Goal: Find specific page/section: Find specific page/section

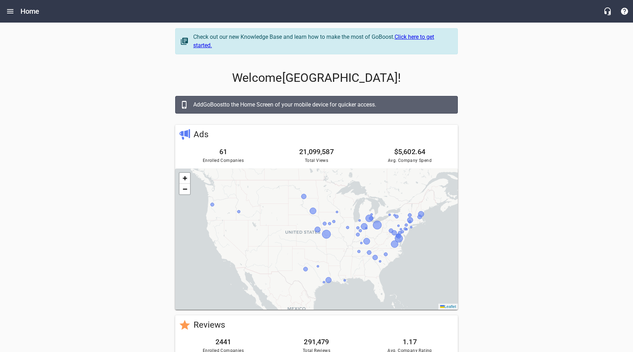
click at [11, 13] on icon "Open drawer" at bounding box center [10, 11] width 6 height 4
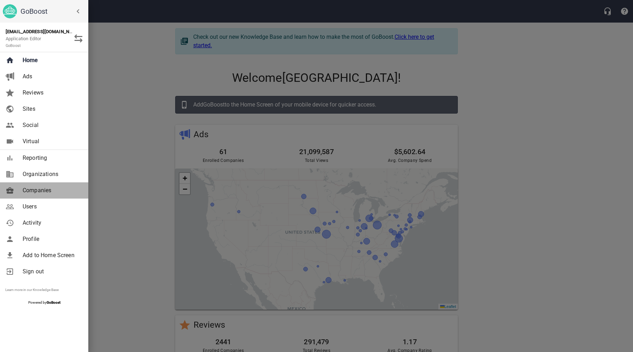
click at [43, 188] on span "Companies" at bounding box center [51, 190] width 57 height 8
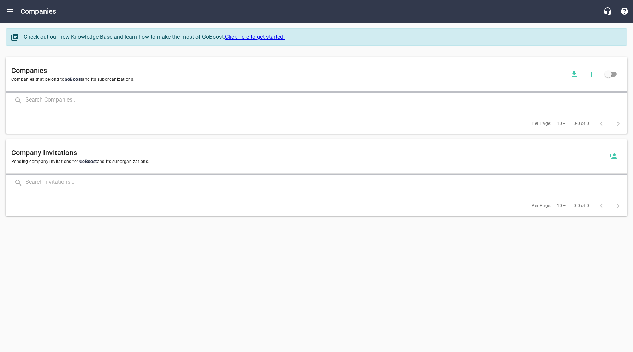
click at [135, 97] on input "text" at bounding box center [326, 100] width 602 height 15
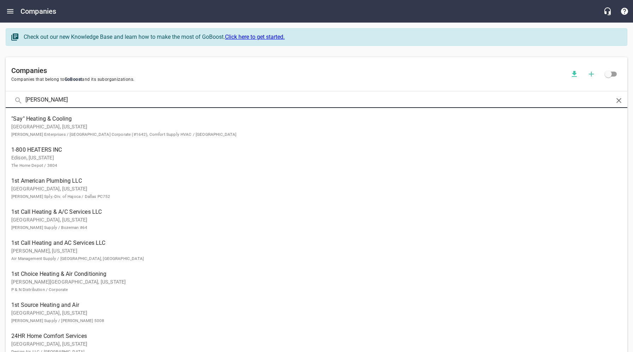
type input "[PERSON_NAME]"
click button at bounding box center [0, 0] width 0 height 0
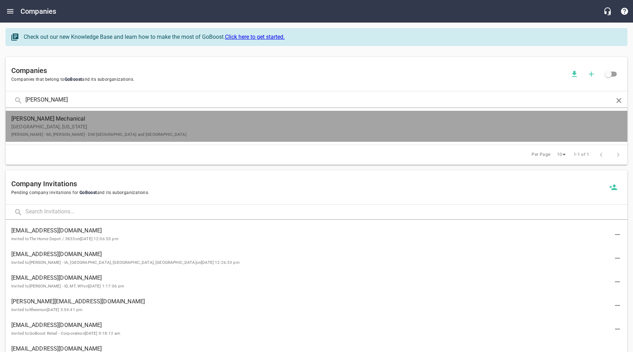
click at [130, 119] on span "[PERSON_NAME] Mechanical" at bounding box center [310, 119] width 599 height 8
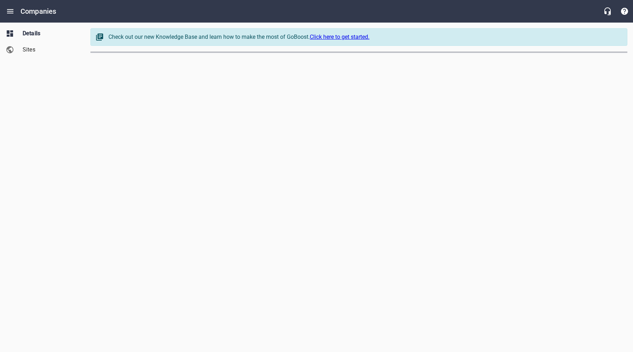
select select "[US_STATE]"
select select "5"
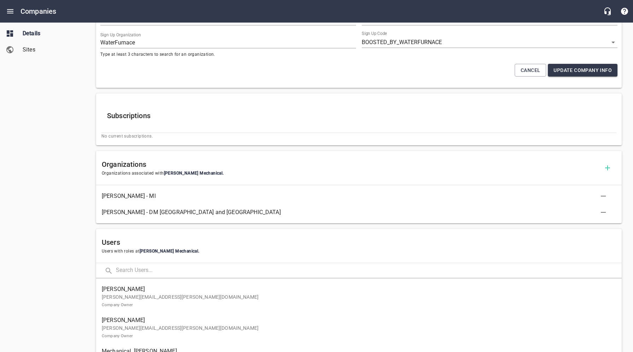
scroll to position [204, 0]
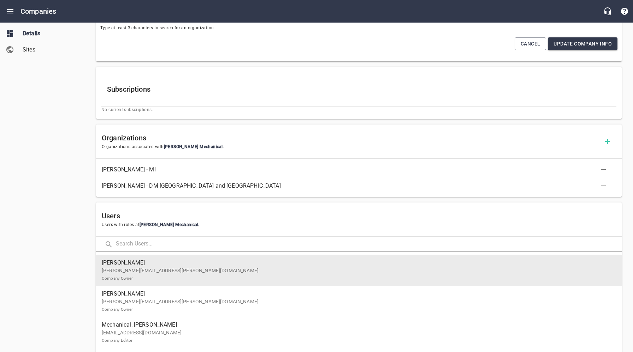
click at [136, 273] on p "[PERSON_NAME][EMAIL_ADDRESS][PERSON_NAME][DOMAIN_NAME] Company Owner" at bounding box center [356, 274] width 509 height 15
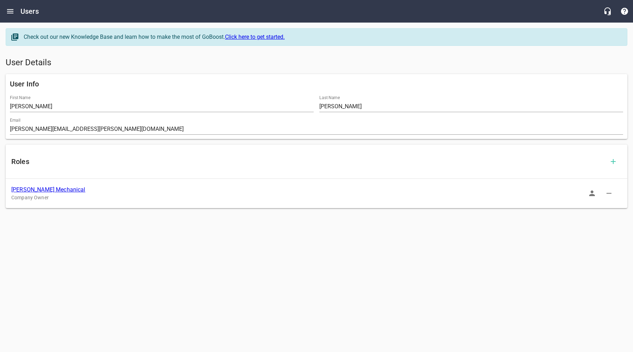
click at [593, 194] on icon "button" at bounding box center [592, 193] width 8 height 8
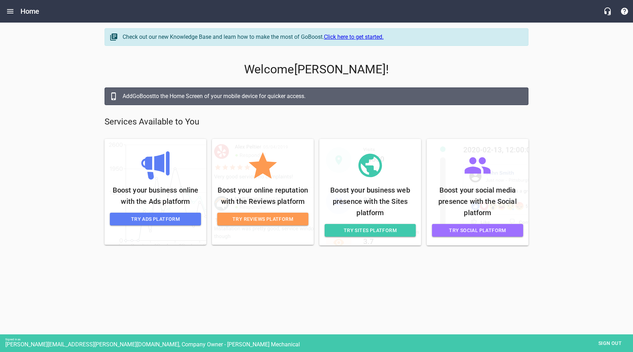
click at [171, 219] on span "Try Ads Platform" at bounding box center [155, 219] width 80 height 9
